Goal: Transaction & Acquisition: Purchase product/service

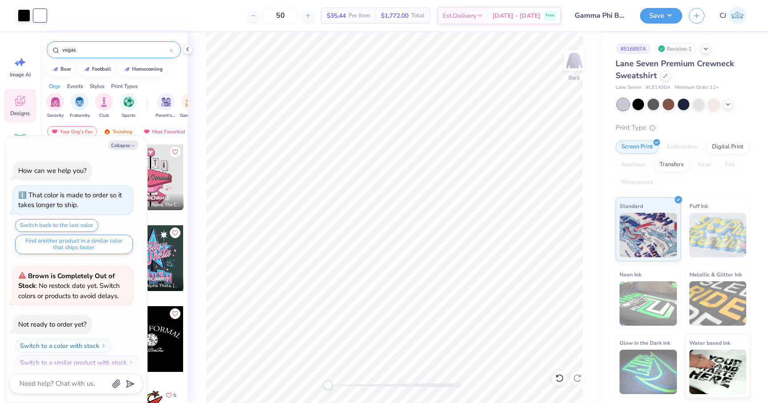
scroll to position [575, 0]
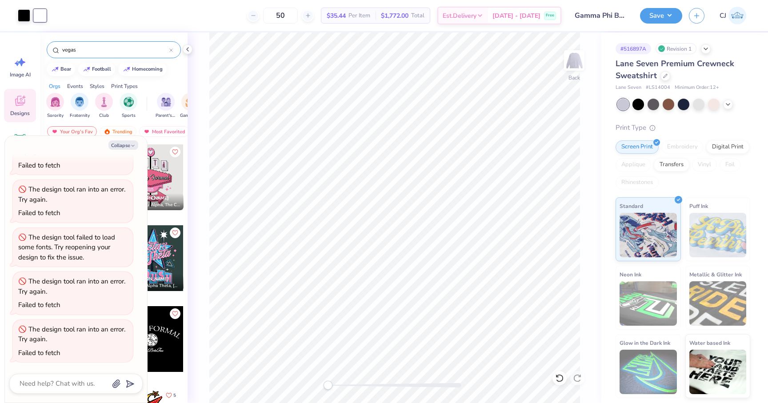
click at [88, 29] on div "50 $35.44 Per Item $1,772.00 Total Est. Delivery [DATE] - [DATE] Free" at bounding box center [307, 15] width 509 height 31
click at [129, 144] on button "Collapse" at bounding box center [124, 145] width 30 height 9
type textarea "x"
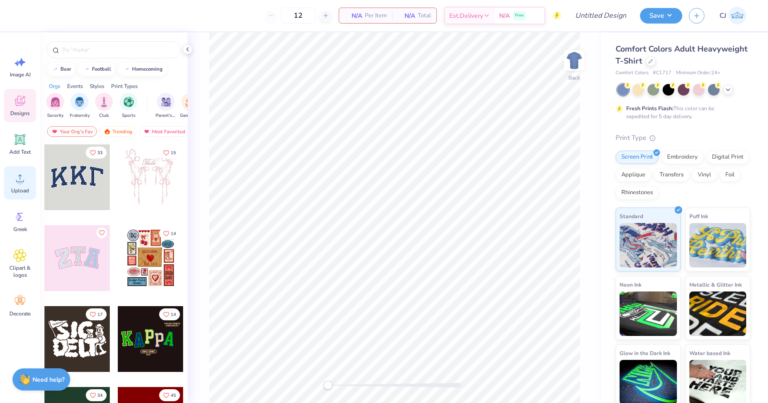
click at [13, 188] on span "Upload" at bounding box center [20, 190] width 18 height 7
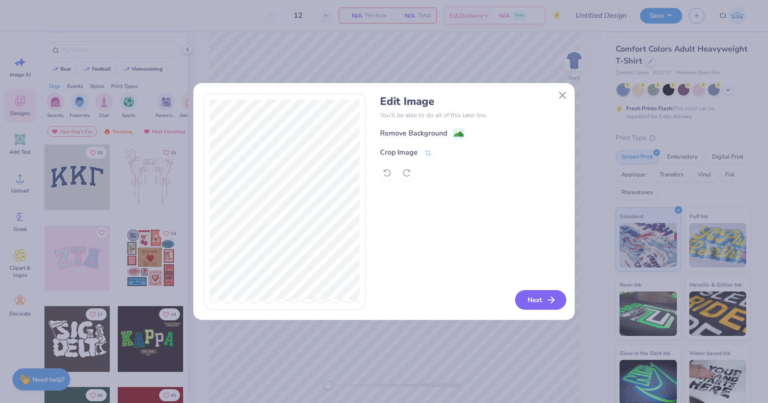
click at [540, 296] on button "Next" at bounding box center [540, 300] width 51 height 20
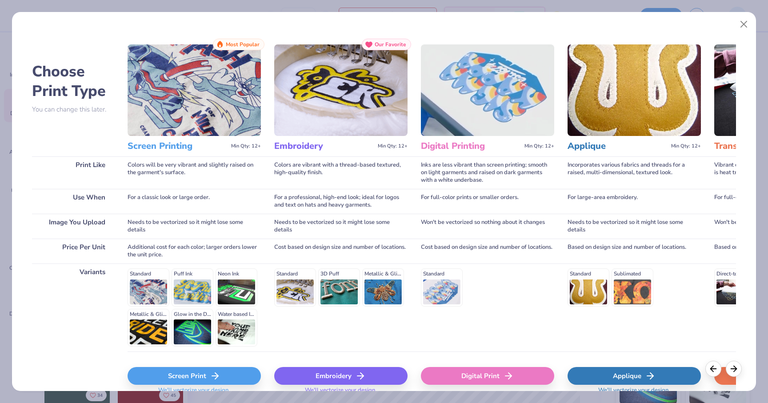
click at [241, 376] on div "Screen Print" at bounding box center [194, 376] width 133 height 18
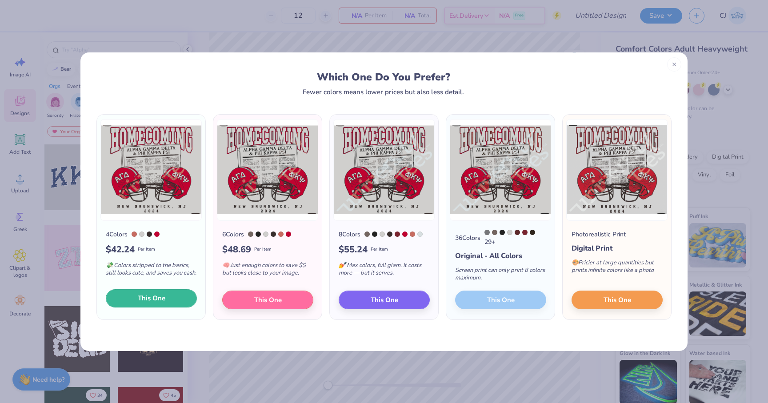
click at [169, 304] on button "This One" at bounding box center [151, 298] width 91 height 19
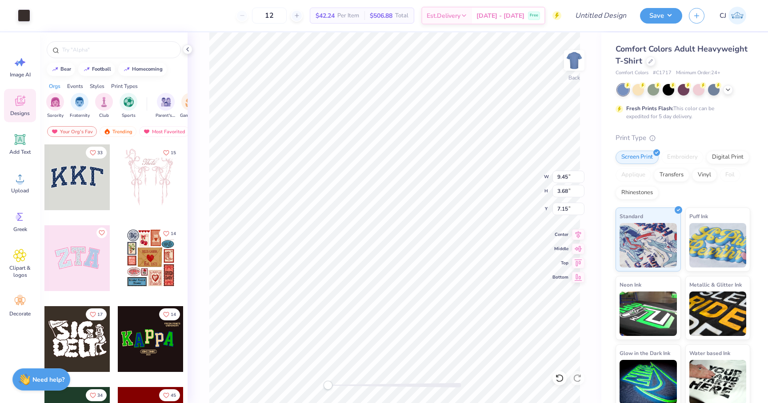
type input "9.45"
type input "3.68"
type input "7.15"
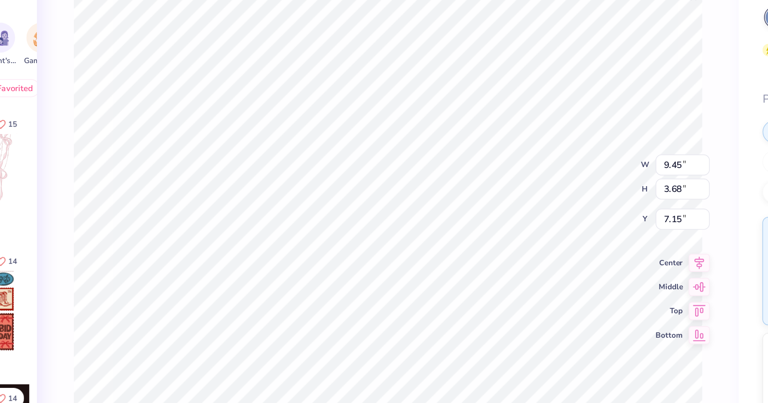
type input "8.55"
type input "7.97"
type input "6.56"
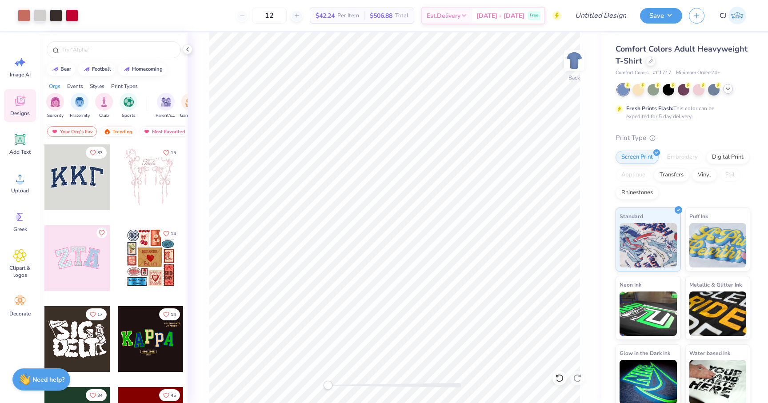
click at [728, 90] on icon at bounding box center [728, 88] width 7 height 7
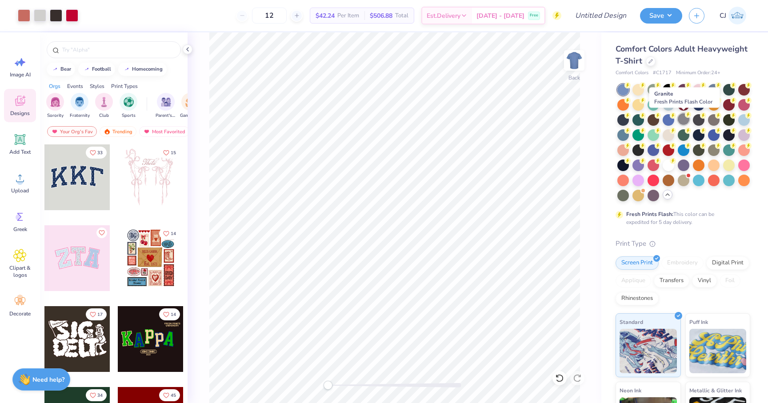
click at [687, 119] on div at bounding box center [684, 119] width 12 height 12
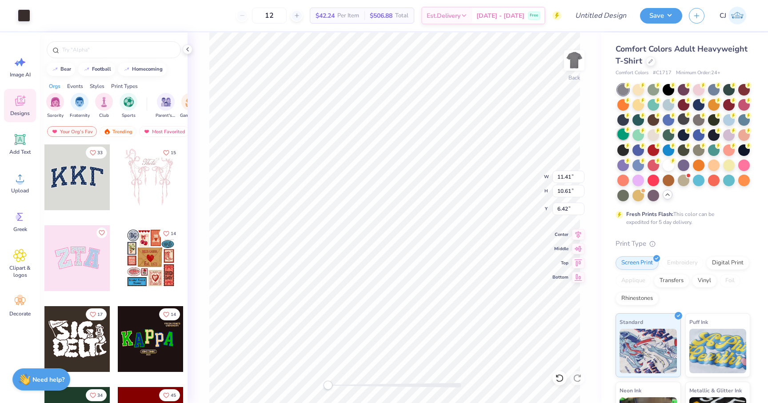
type input "11.41"
type input "10.61"
type input "6.42"
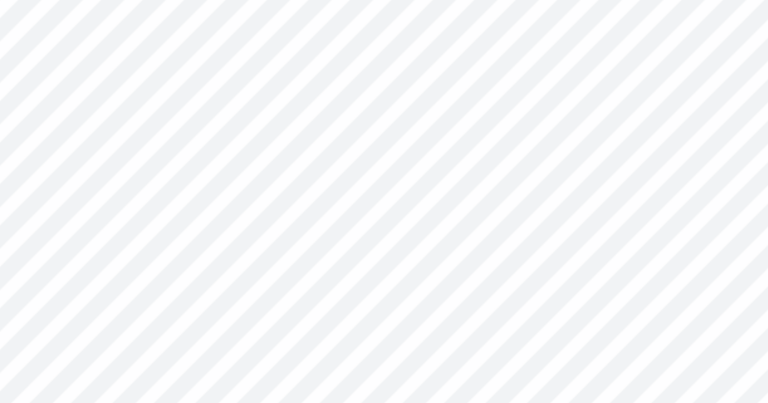
type input "6.53"
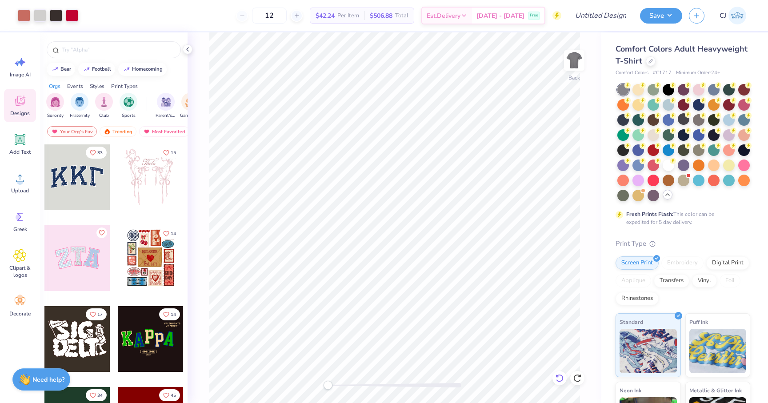
click at [560, 378] on icon at bounding box center [559, 378] width 9 height 9
click at [559, 377] on icon at bounding box center [559, 378] width 9 height 9
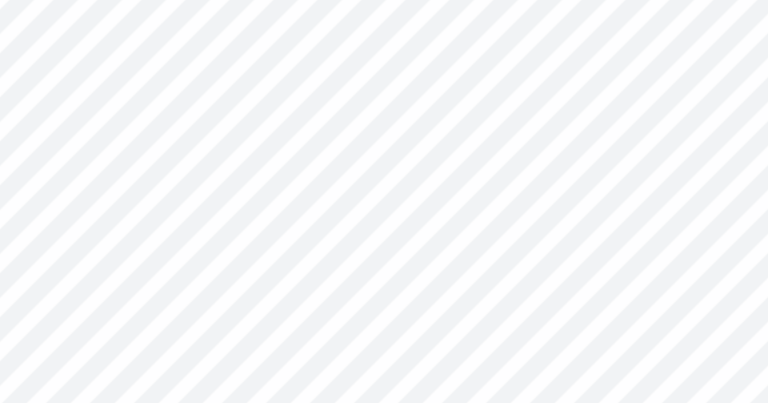
type input "11.41"
type input "10.61"
type input "6.42"
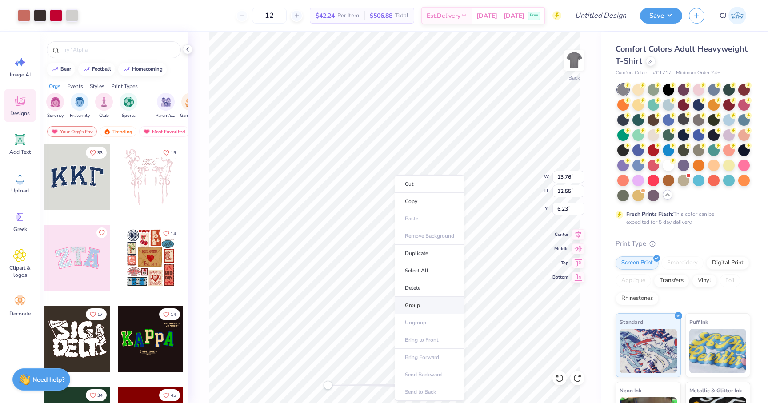
click at [415, 306] on li "Group" at bounding box center [430, 305] width 70 height 17
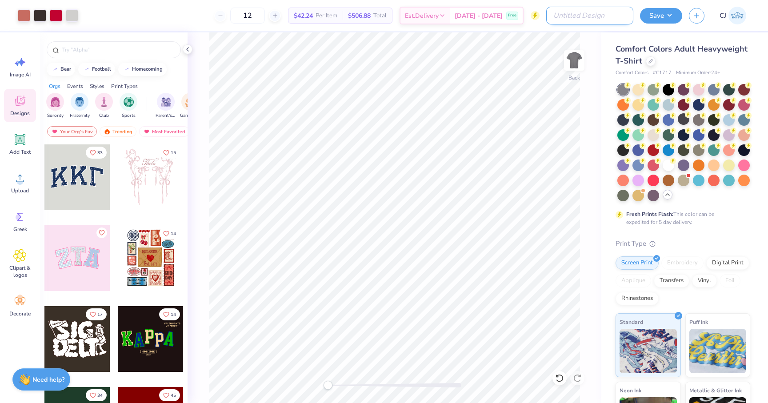
click at [606, 8] on input "Design Title" at bounding box center [590, 16] width 87 height 18
type input "Gamma Phi Beta HOCO 2025"
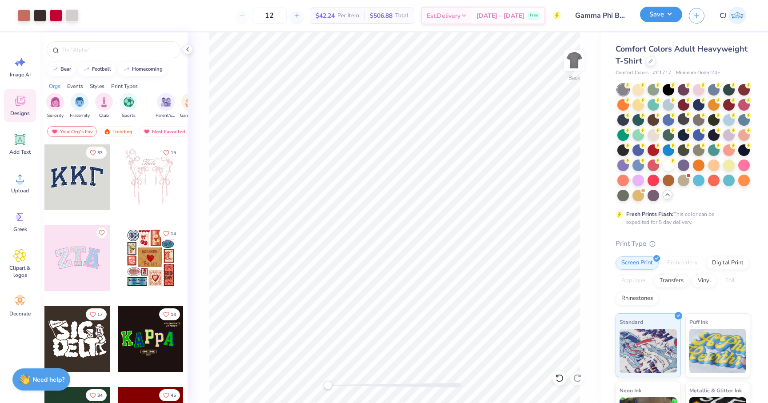
click at [673, 19] on button "Save" at bounding box center [661, 15] width 42 height 16
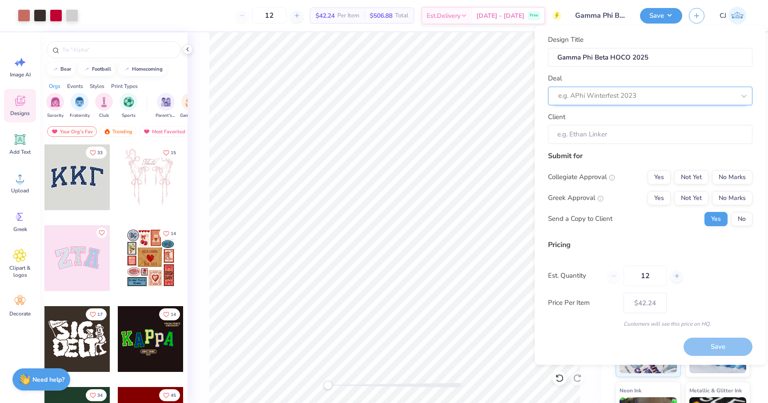
click at [618, 92] on div at bounding box center [647, 96] width 177 height 12
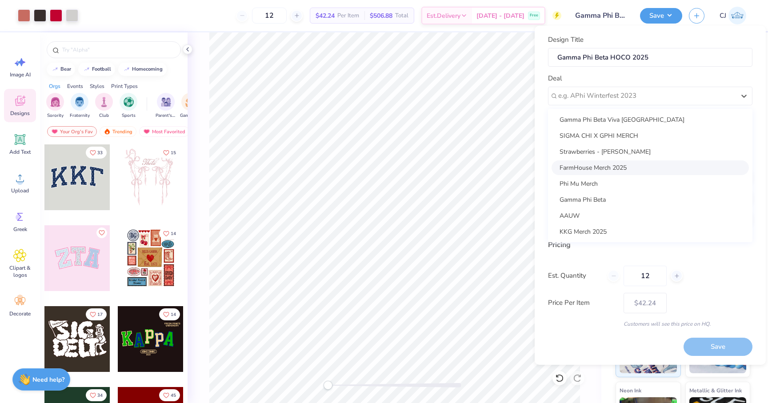
scroll to position [0, 0]
click at [669, 93] on div at bounding box center [647, 96] width 177 height 12
click at [623, 138] on div "SIGMA CHI X GPHI MERCH" at bounding box center [650, 136] width 197 height 15
type input "Gabe Paniagua"
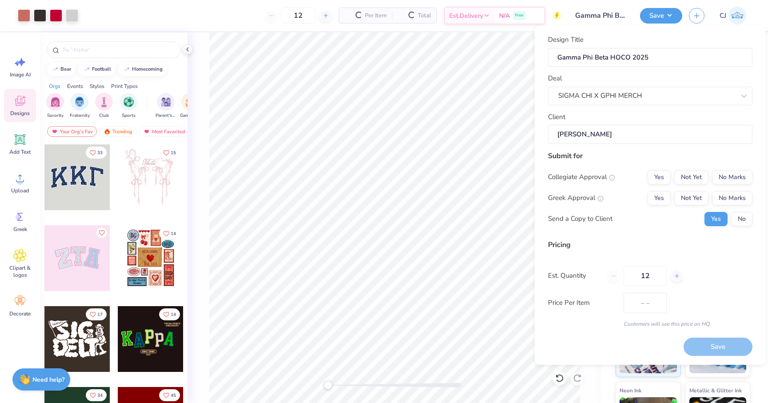
type input "$50.09"
drag, startPoint x: 623, startPoint y: 136, endPoint x: 545, endPoint y: 135, distance: 77.4
click at [545, 135] on div "Design Title Gamma Phi Beta HOCO 2025 Deal SIGMA CHI X GPHI MERCH Client Gabe P…" at bounding box center [650, 195] width 231 height 339
click at [639, 98] on div "SIGMA CHI X GPHI MERCH" at bounding box center [647, 96] width 179 height 14
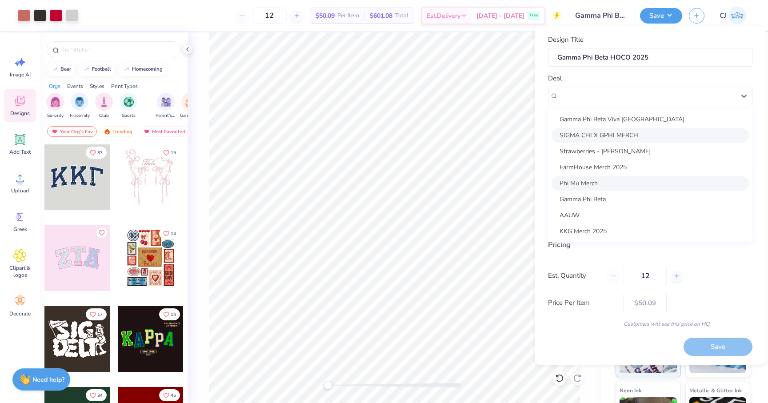
scroll to position [0, 0]
click at [583, 195] on div "Gamma Phi Beta" at bounding box center [650, 200] width 197 height 15
type input "Brittney Smith"
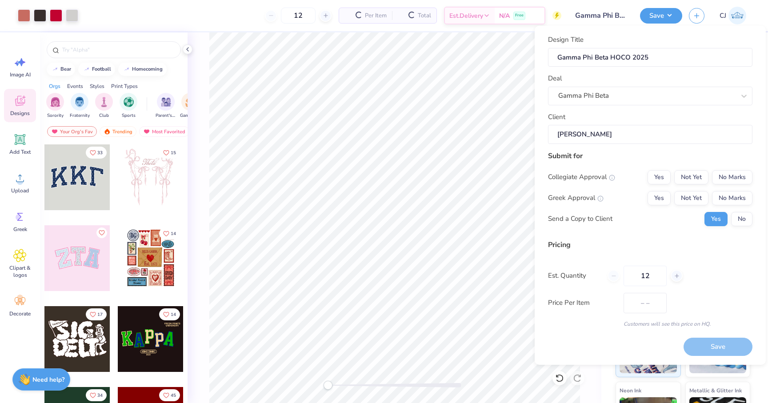
type input "$50.09"
click at [622, 101] on div at bounding box center [647, 96] width 177 height 12
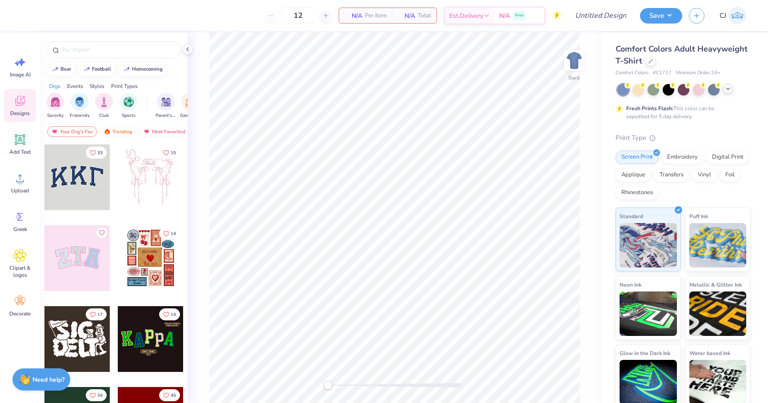
click at [727, 89] on icon at bounding box center [728, 88] width 7 height 7
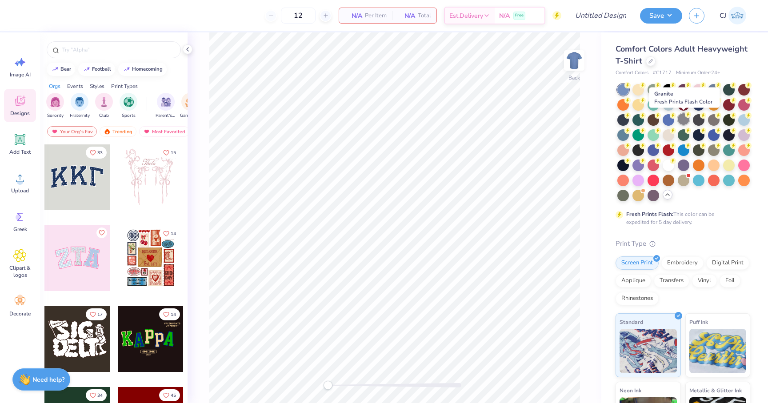
click at [685, 117] on icon at bounding box center [688, 115] width 6 height 6
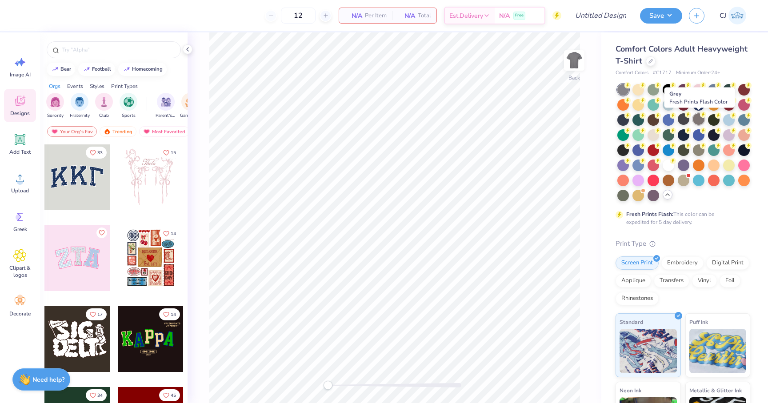
click at [698, 120] on div at bounding box center [699, 119] width 12 height 12
click at [18, 180] on circle at bounding box center [20, 182] width 6 height 6
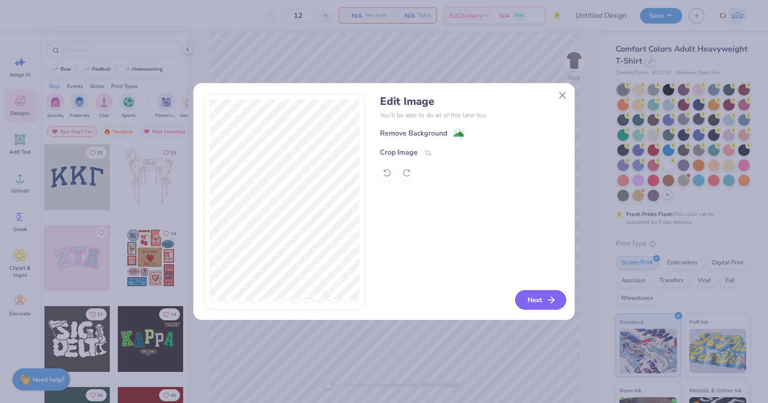
click at [555, 301] on icon "button" at bounding box center [551, 300] width 11 height 11
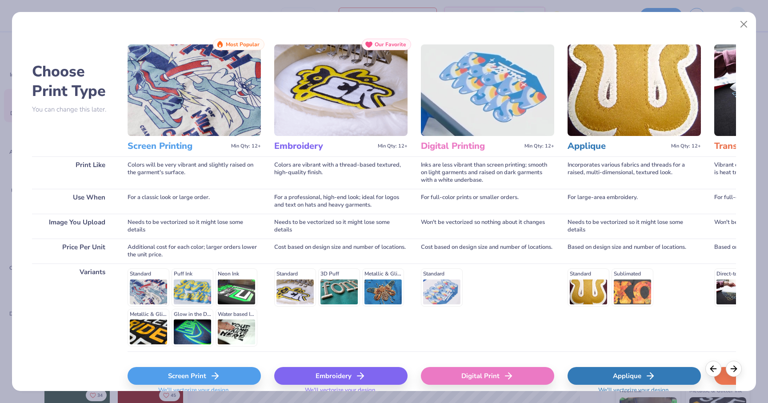
click at [188, 378] on div "Screen Print" at bounding box center [194, 376] width 133 height 18
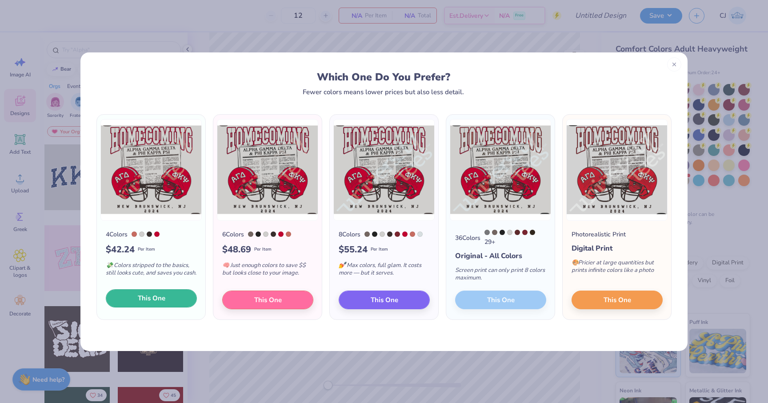
click at [145, 300] on span "This One" at bounding box center [152, 298] width 28 height 10
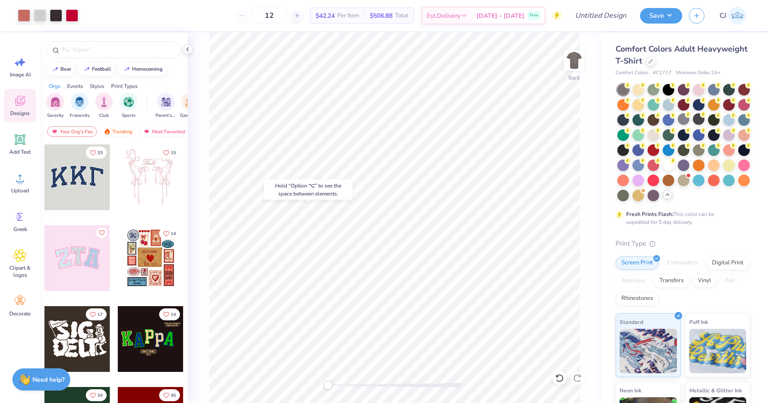
click at [315, 198] on div "Hold “Option ⌥” to see the space between elements." at bounding box center [308, 190] width 89 height 20
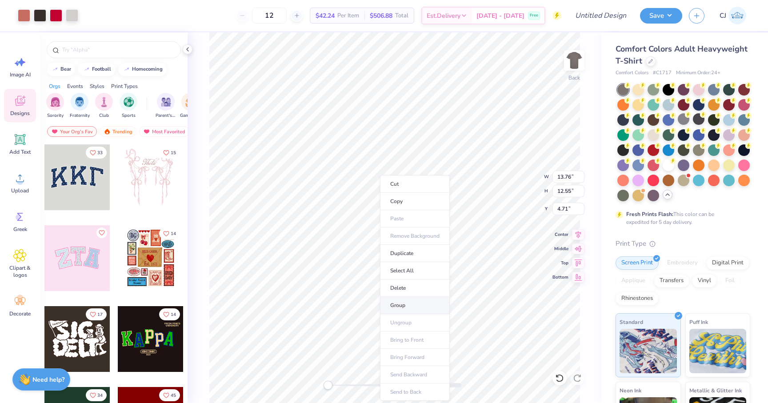
click at [401, 304] on li "Group" at bounding box center [415, 305] width 70 height 17
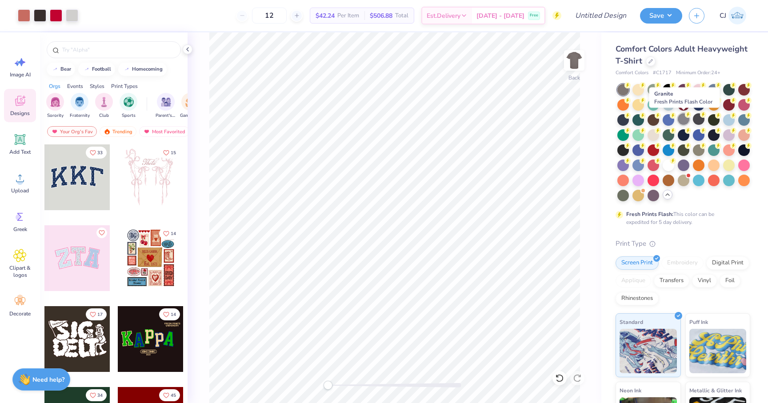
click at [685, 121] on div at bounding box center [684, 119] width 12 height 12
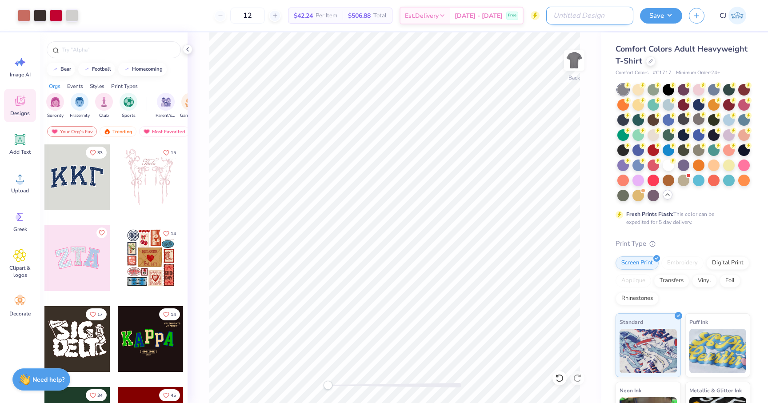
click at [602, 12] on input "Design Title" at bounding box center [590, 16] width 87 height 18
type input "Gamma Phi Beta X Sigma Chi Homecoming 2025"
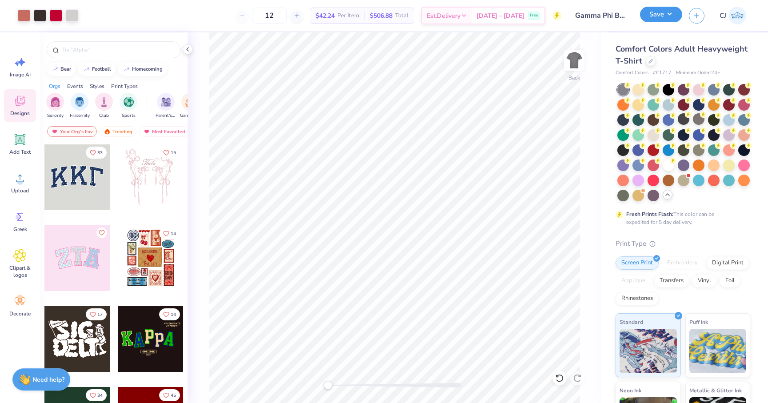
click at [661, 13] on button "Save" at bounding box center [661, 15] width 42 height 16
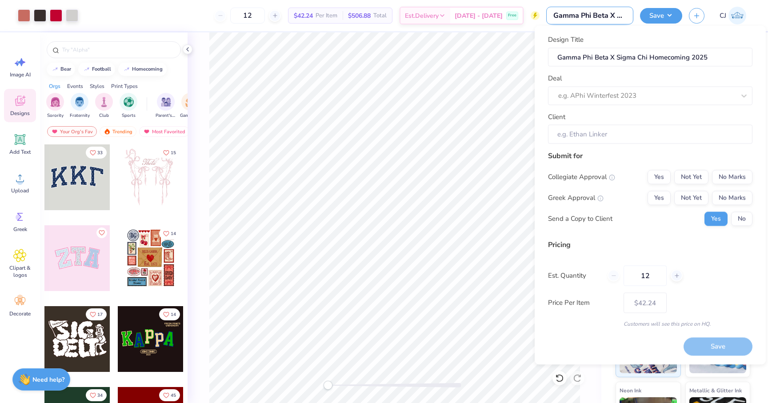
click at [599, 18] on input "Gamma Phi Beta X Sigma Chi Homecoming 2025" at bounding box center [590, 16] width 87 height 18
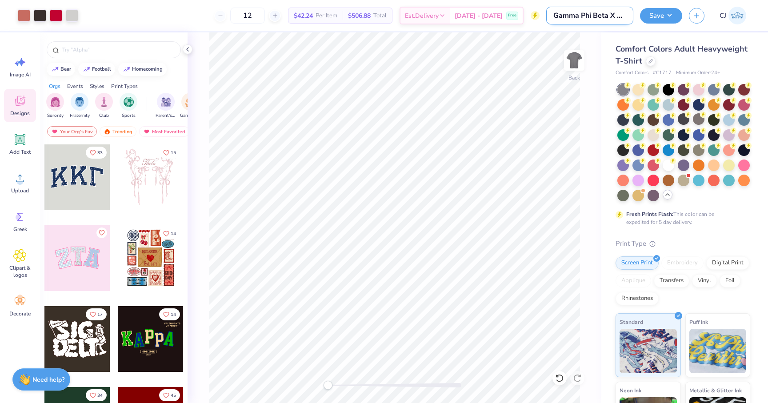
click at [599, 18] on input "Gamma Phi Beta X Sigma Chi Homecoming 2025" at bounding box center [590, 16] width 87 height 18
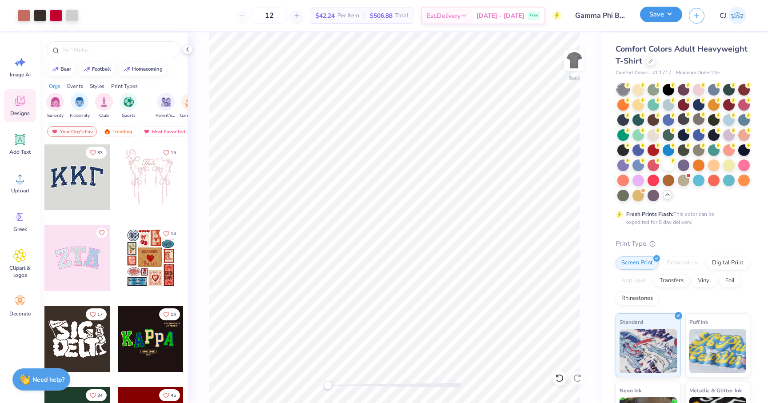
click at [671, 9] on button "Save" at bounding box center [661, 15] width 42 height 16
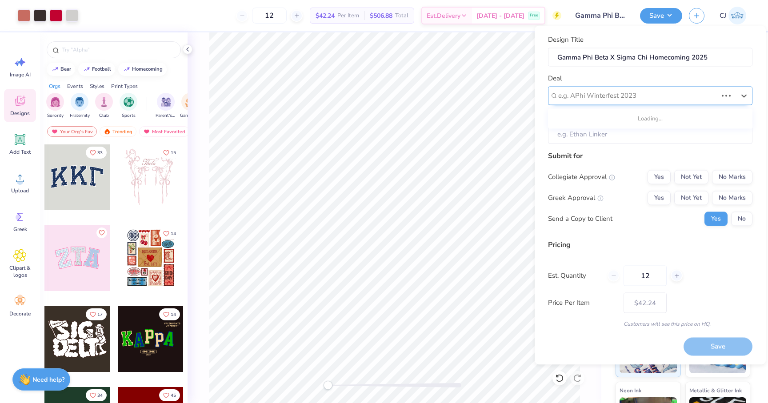
click at [611, 100] on div at bounding box center [638, 96] width 159 height 12
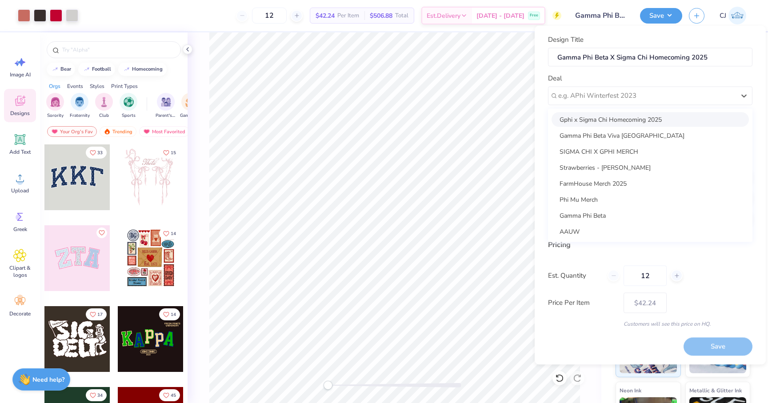
click at [611, 121] on div "Gphi x Sigma Chi Homecoming 2025" at bounding box center [650, 119] width 197 height 15
type input "Brittney Smith"
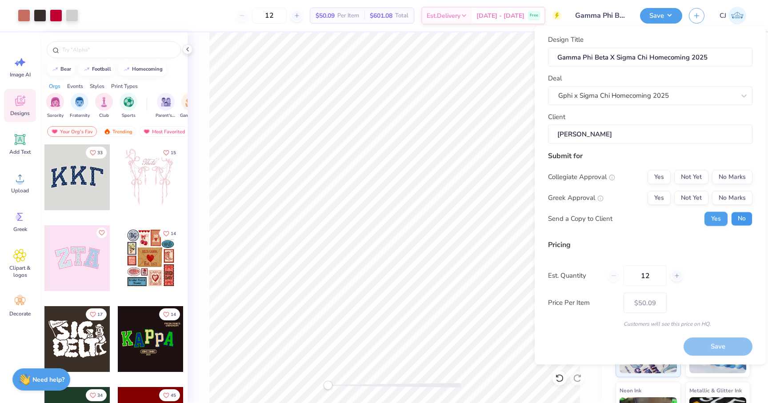
click at [737, 222] on button "No" at bounding box center [742, 219] width 21 height 14
click at [657, 198] on button "Yes" at bounding box center [659, 198] width 23 height 14
click at [735, 181] on button "No Marks" at bounding box center [732, 177] width 40 height 14
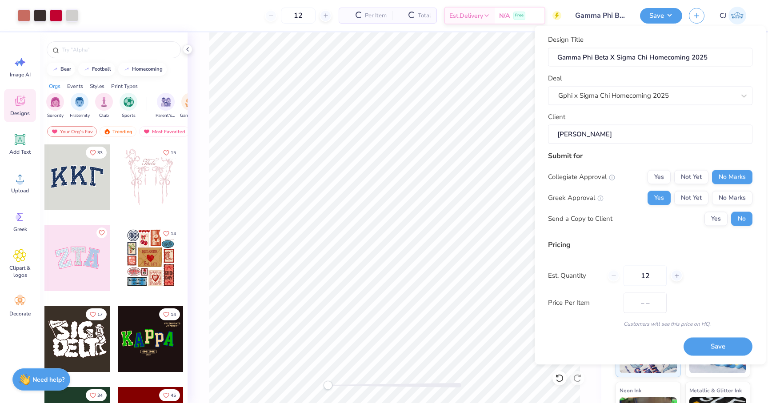
type input "$50.09"
click at [675, 277] on icon at bounding box center [677, 276] width 6 height 6
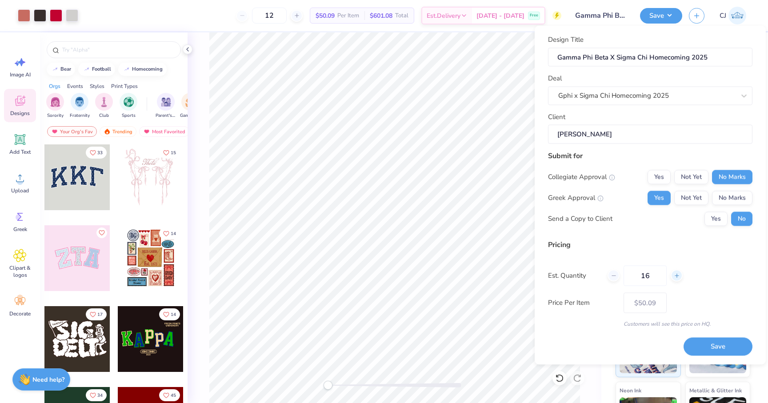
click at [675, 277] on icon at bounding box center [677, 276] width 6 height 6
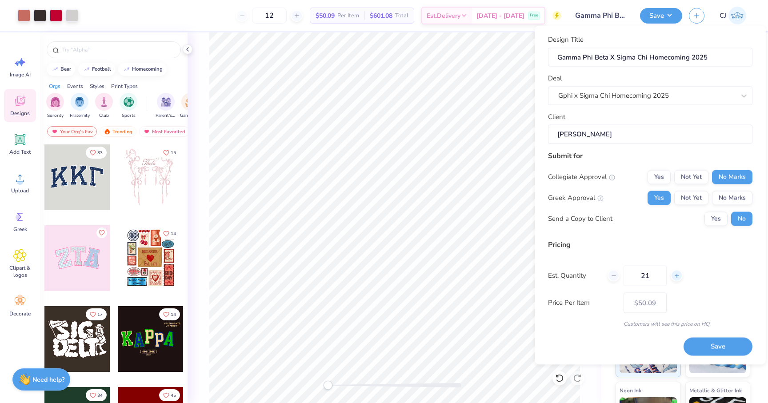
click at [675, 277] on icon at bounding box center [677, 276] width 6 height 6
type input "22"
type input "$41.94"
click at [675, 277] on icon at bounding box center [677, 276] width 6 height 6
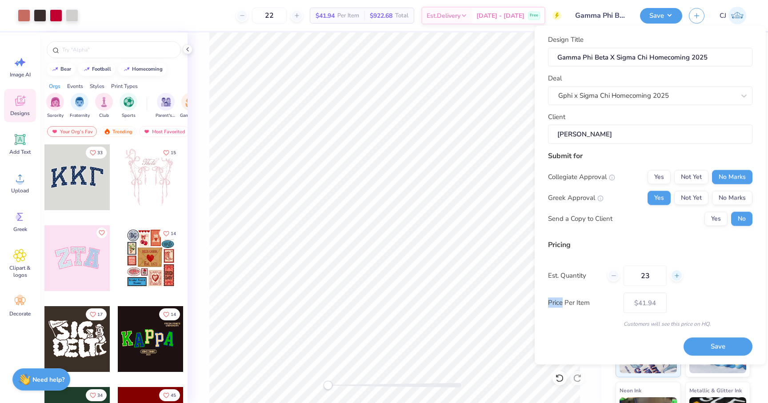
click at [675, 277] on icon at bounding box center [677, 276] width 6 height 6
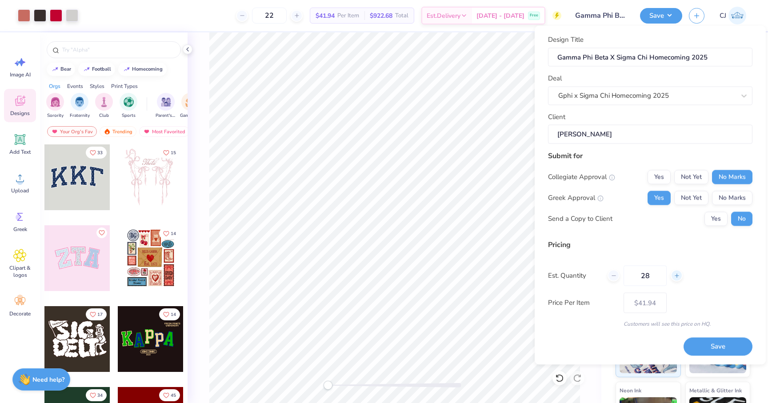
click at [675, 277] on icon at bounding box center [677, 276] width 6 height 6
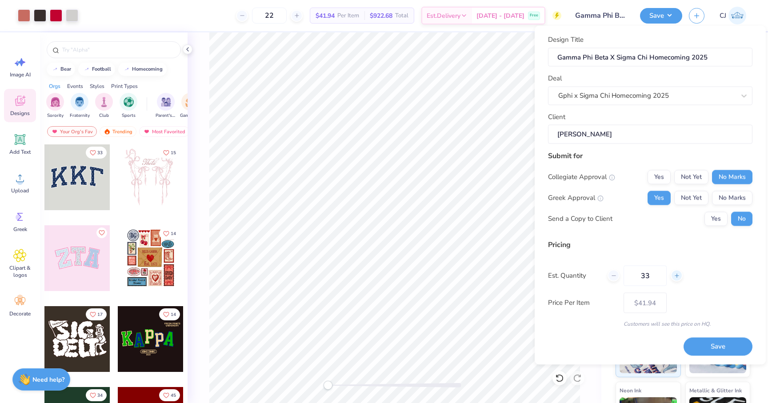
click at [675, 277] on icon at bounding box center [677, 276] width 6 height 6
type input "35"
click at [675, 277] on icon at bounding box center [677, 276] width 6 height 6
type input "35"
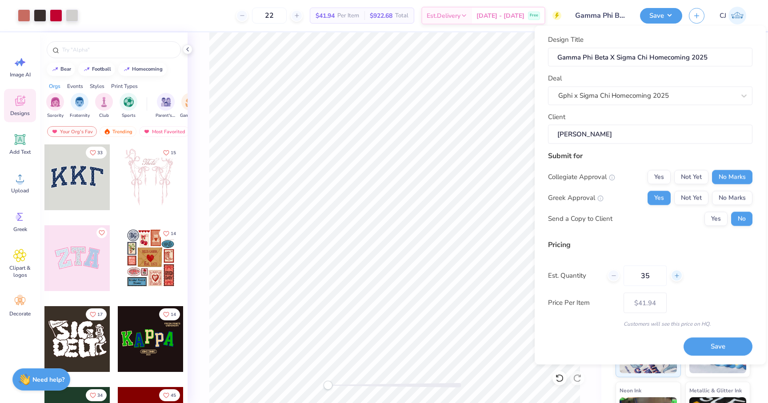
type input "36"
type input "$28.80"
click at [675, 277] on icon at bounding box center [677, 276] width 6 height 6
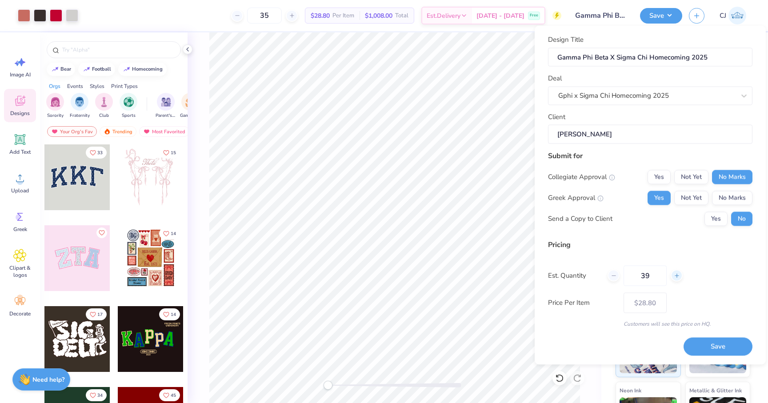
click at [675, 277] on icon at bounding box center [677, 276] width 6 height 6
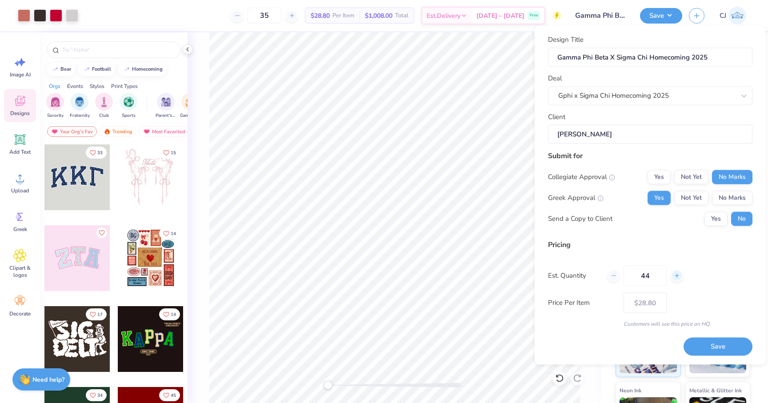
click at [675, 277] on icon at bounding box center [677, 276] width 6 height 6
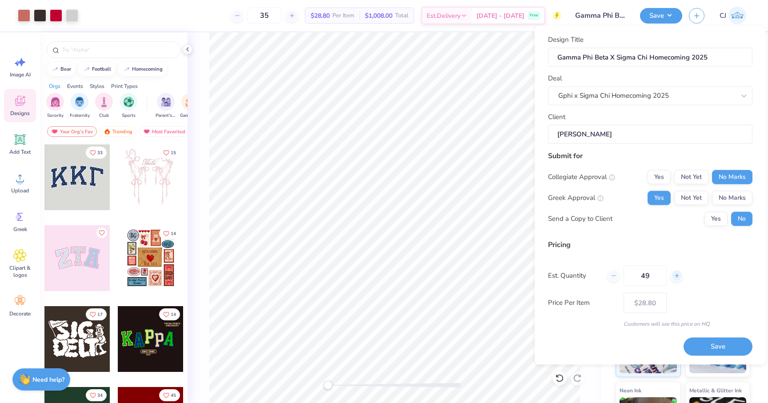
click at [675, 277] on icon at bounding box center [677, 276] width 6 height 6
type input "50"
click at [700, 342] on button "Save" at bounding box center [718, 347] width 69 height 18
type input "$25.08"
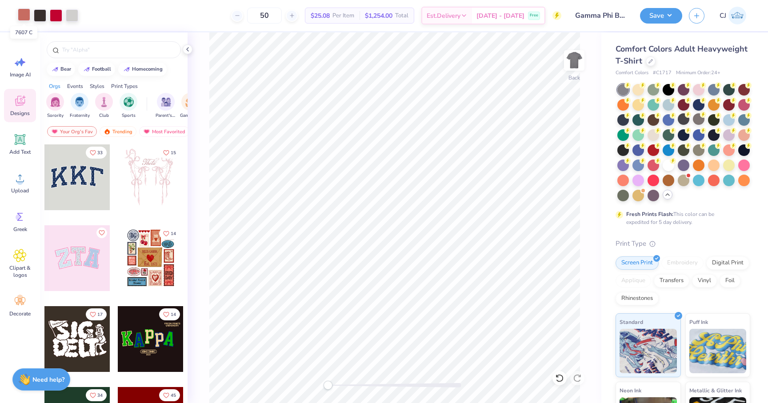
click at [21, 14] on div at bounding box center [24, 14] width 12 height 12
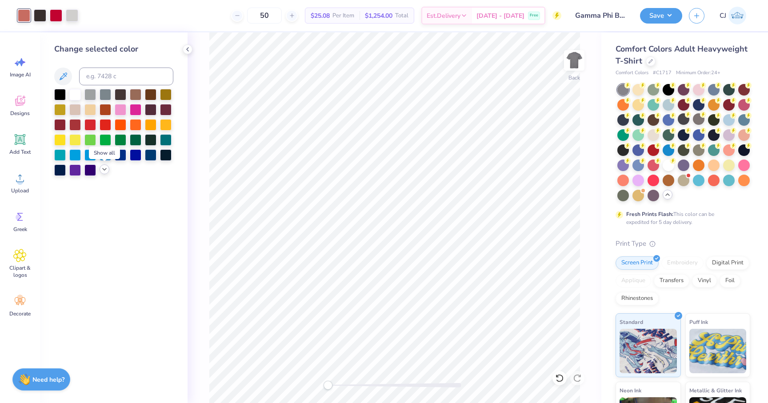
click at [105, 173] on div at bounding box center [105, 170] width 10 height 10
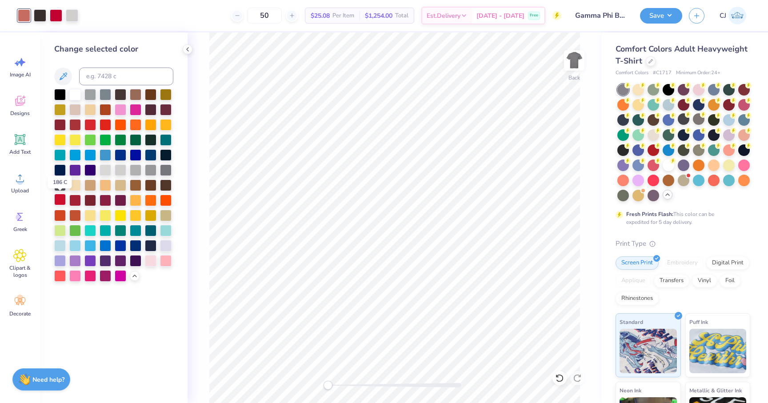
click at [60, 197] on div at bounding box center [60, 200] width 12 height 12
click at [76, 198] on div at bounding box center [75, 200] width 12 height 12
click at [57, 200] on div at bounding box center [60, 200] width 12 height 12
click at [93, 124] on div at bounding box center [90, 124] width 12 height 12
click at [106, 122] on div at bounding box center [106, 124] width 12 height 12
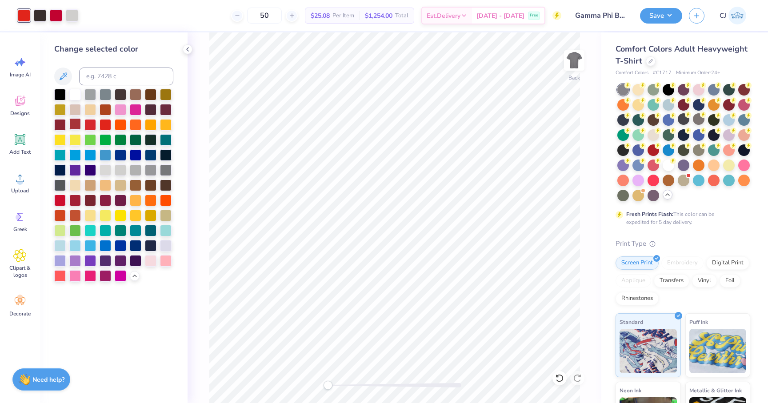
click at [74, 123] on div at bounding box center [75, 124] width 12 height 12
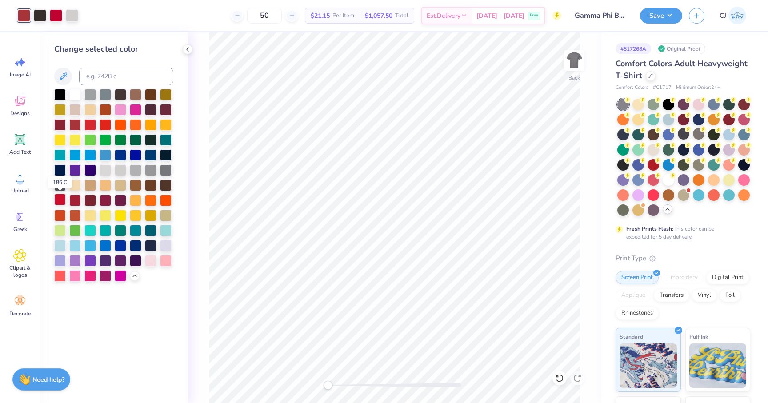
click at [61, 198] on div at bounding box center [60, 200] width 12 height 12
click at [103, 72] on input at bounding box center [126, 77] width 94 height 18
type input "200"
click at [671, 19] on button "Save" at bounding box center [661, 15] width 42 height 16
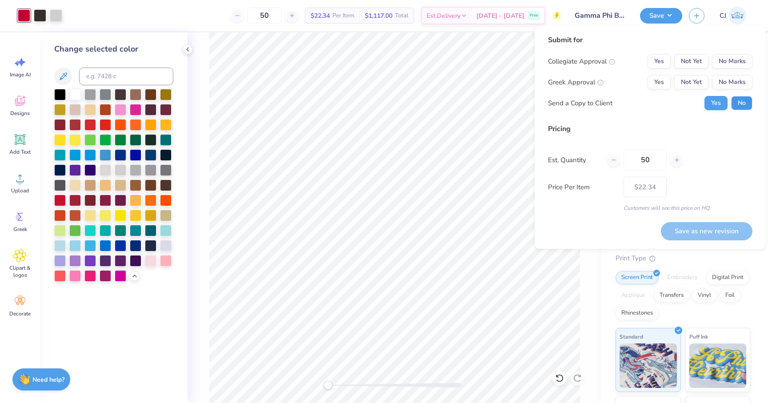
click at [746, 101] on button "No" at bounding box center [742, 103] width 21 height 14
click at [652, 81] on button "Yes" at bounding box center [659, 82] width 23 height 14
click at [737, 65] on button "No Marks" at bounding box center [732, 61] width 40 height 14
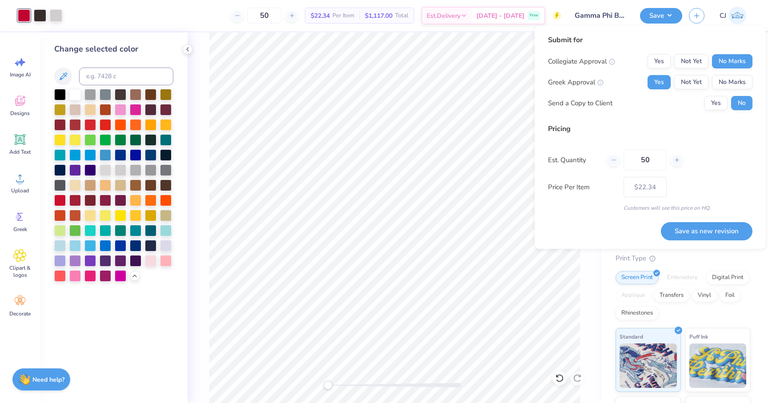
click at [728, 144] on div "Pricing Est. Quantity 50 Price Per Item $22.34 Customers will see this price on…" at bounding box center [650, 168] width 205 height 88
click at [723, 233] on button "Save as new revision" at bounding box center [707, 231] width 92 height 18
type input "$22.34"
